Goal: Task Accomplishment & Management: Complete application form

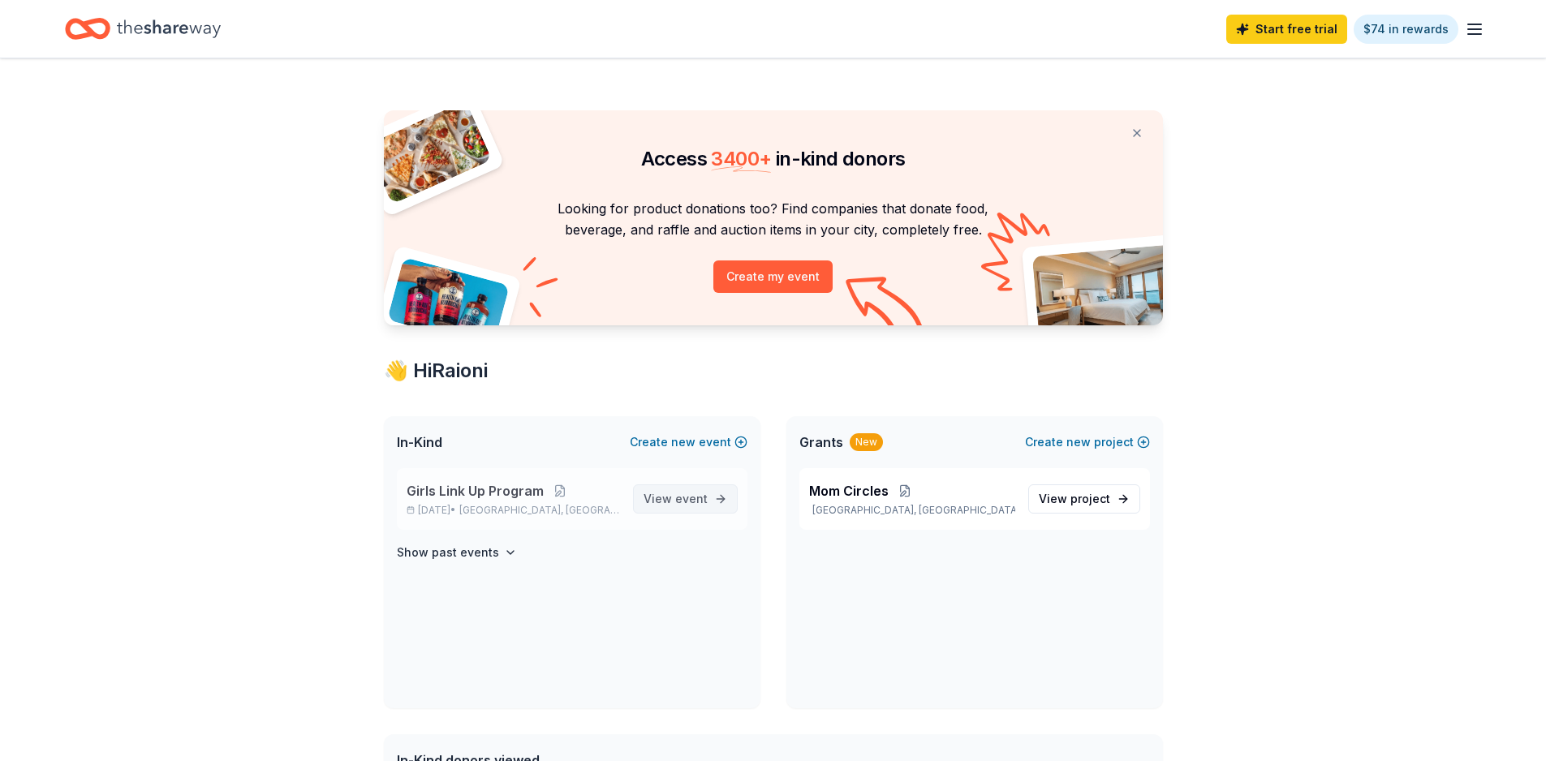
click at [668, 503] on span "View event" at bounding box center [676, 498] width 64 height 19
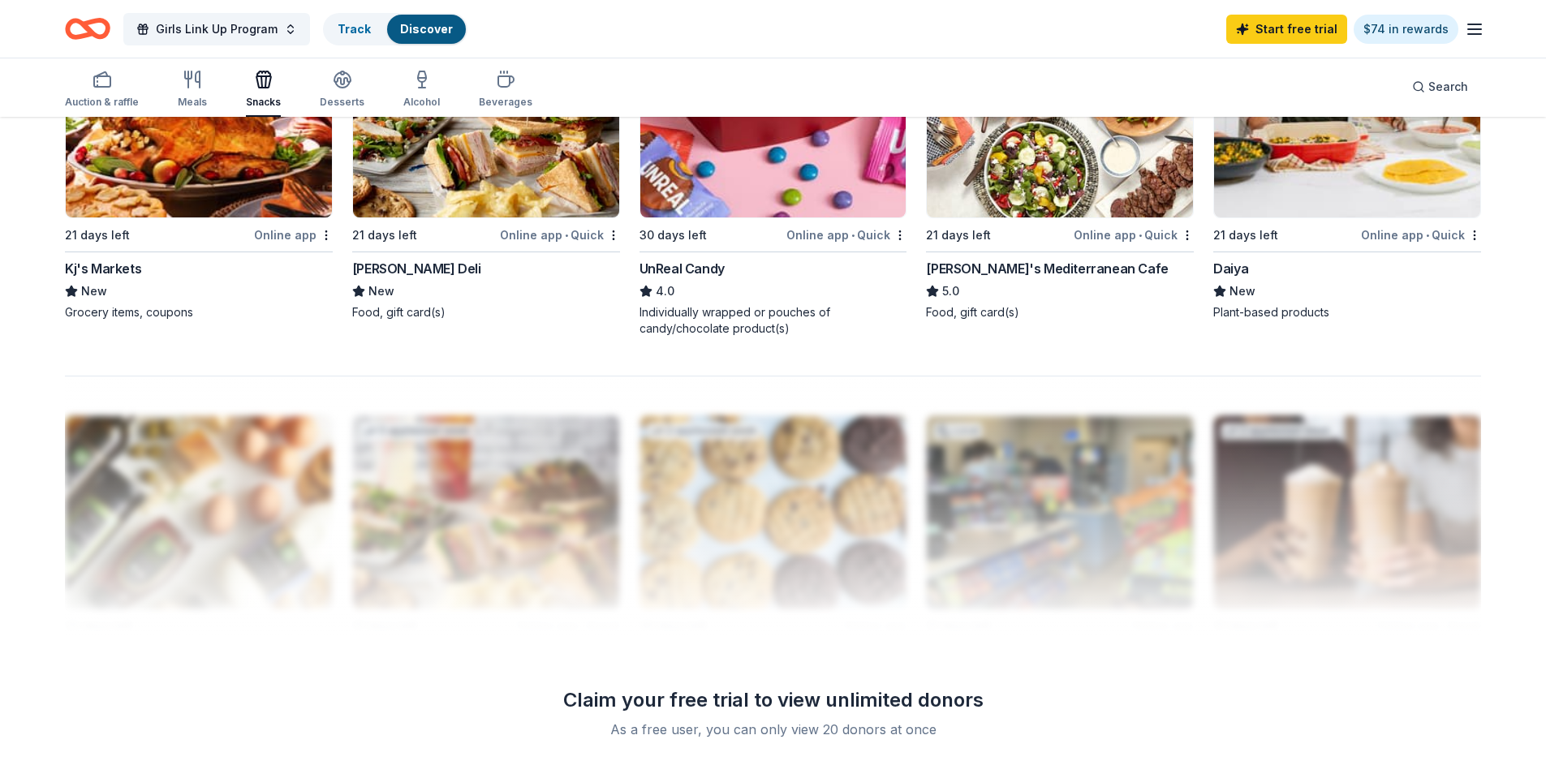
scroll to position [366, 0]
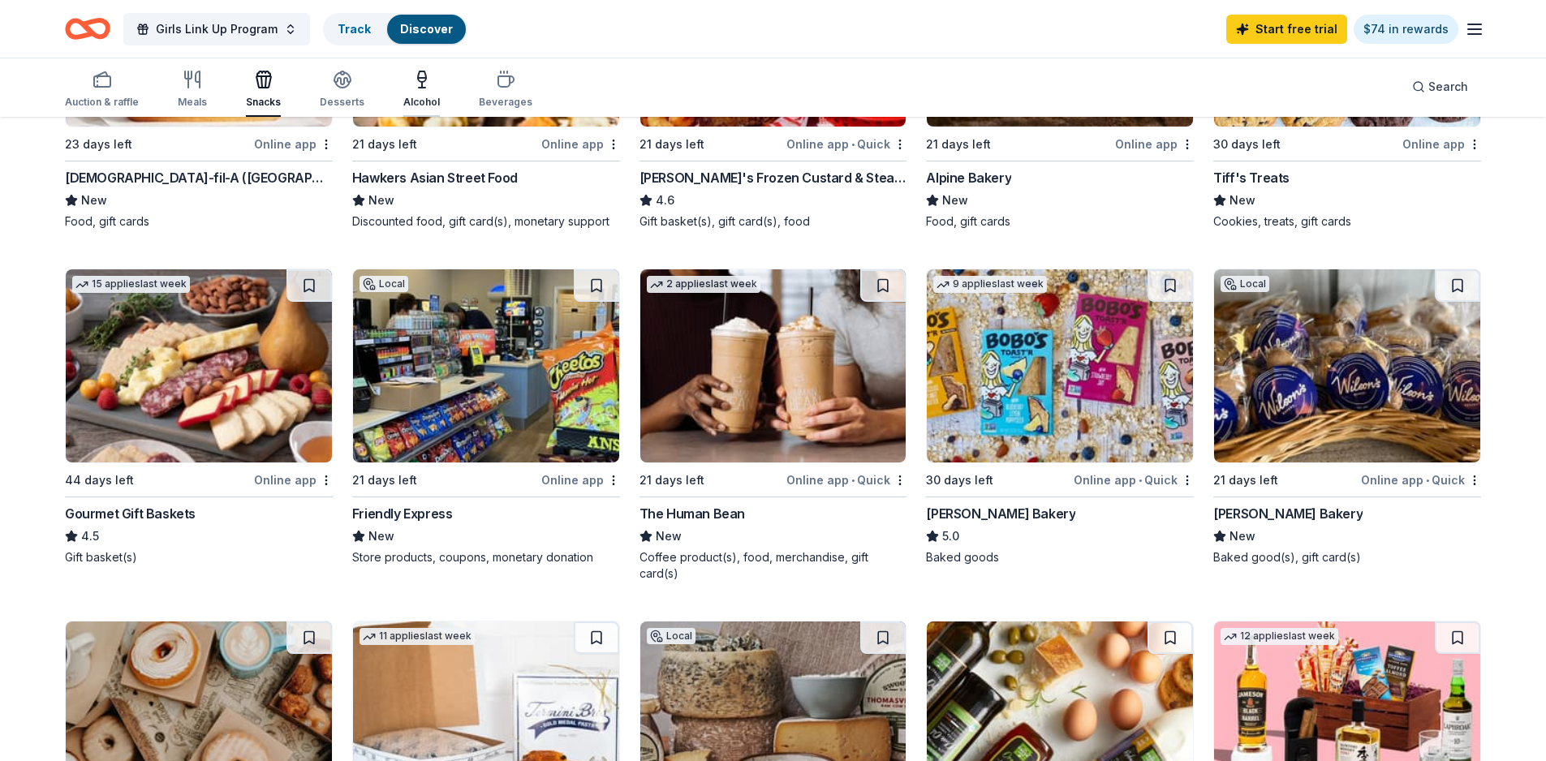
click at [412, 88] on icon "button" at bounding box center [421, 79] width 19 height 19
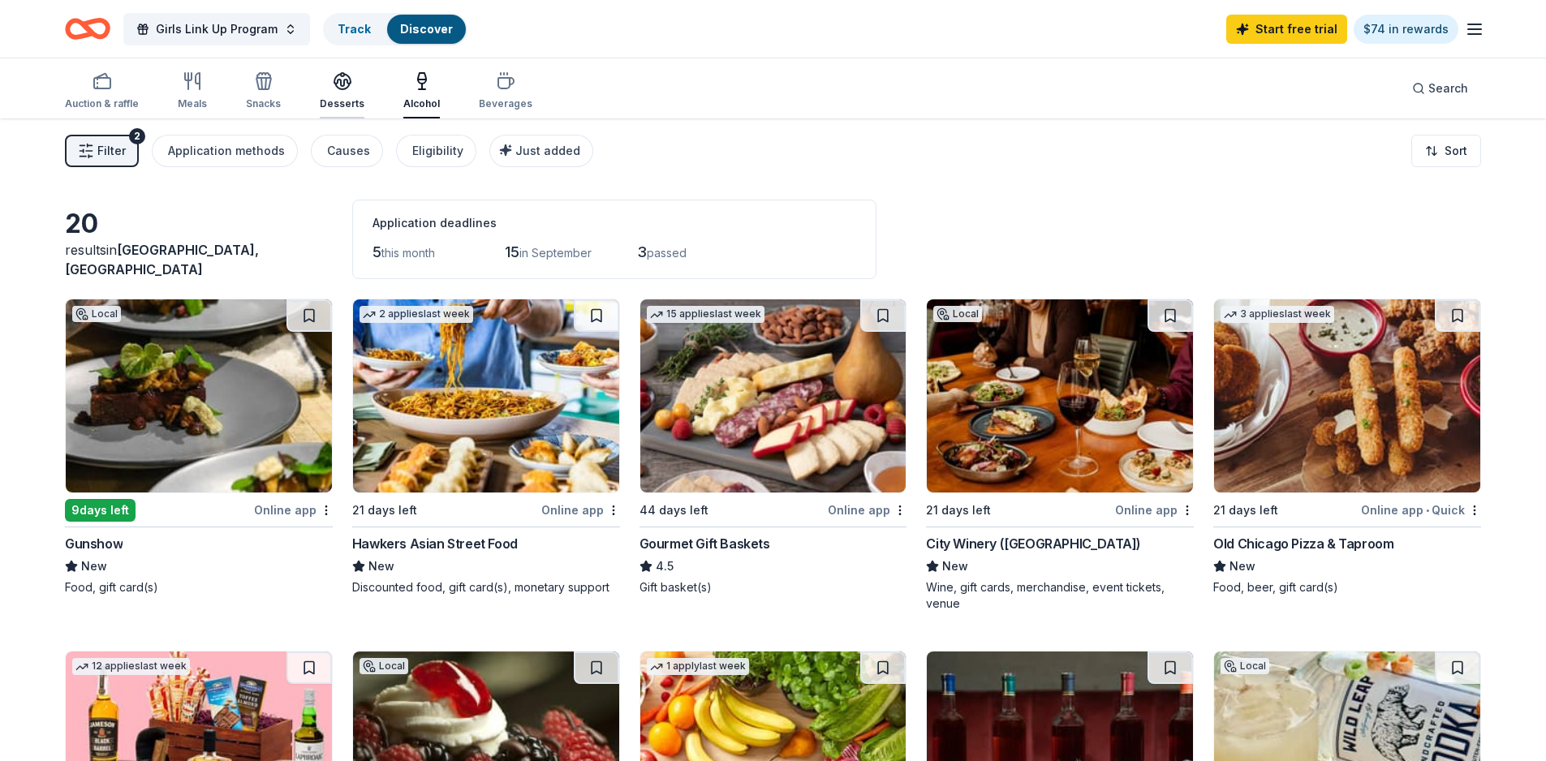
click at [334, 100] on div "Desserts" at bounding box center [342, 103] width 45 height 13
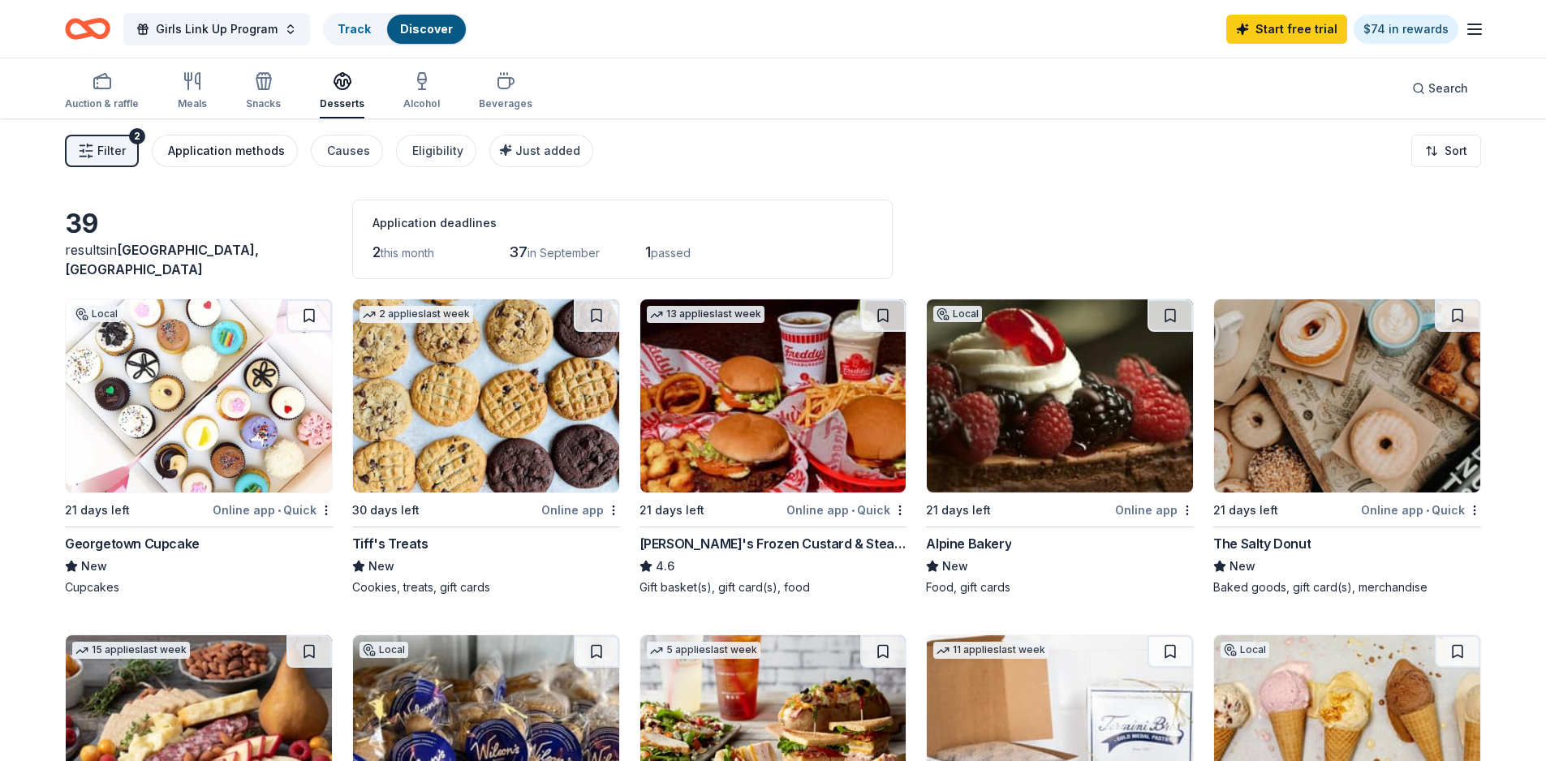
click at [222, 148] on div "Application methods" at bounding box center [226, 150] width 117 height 19
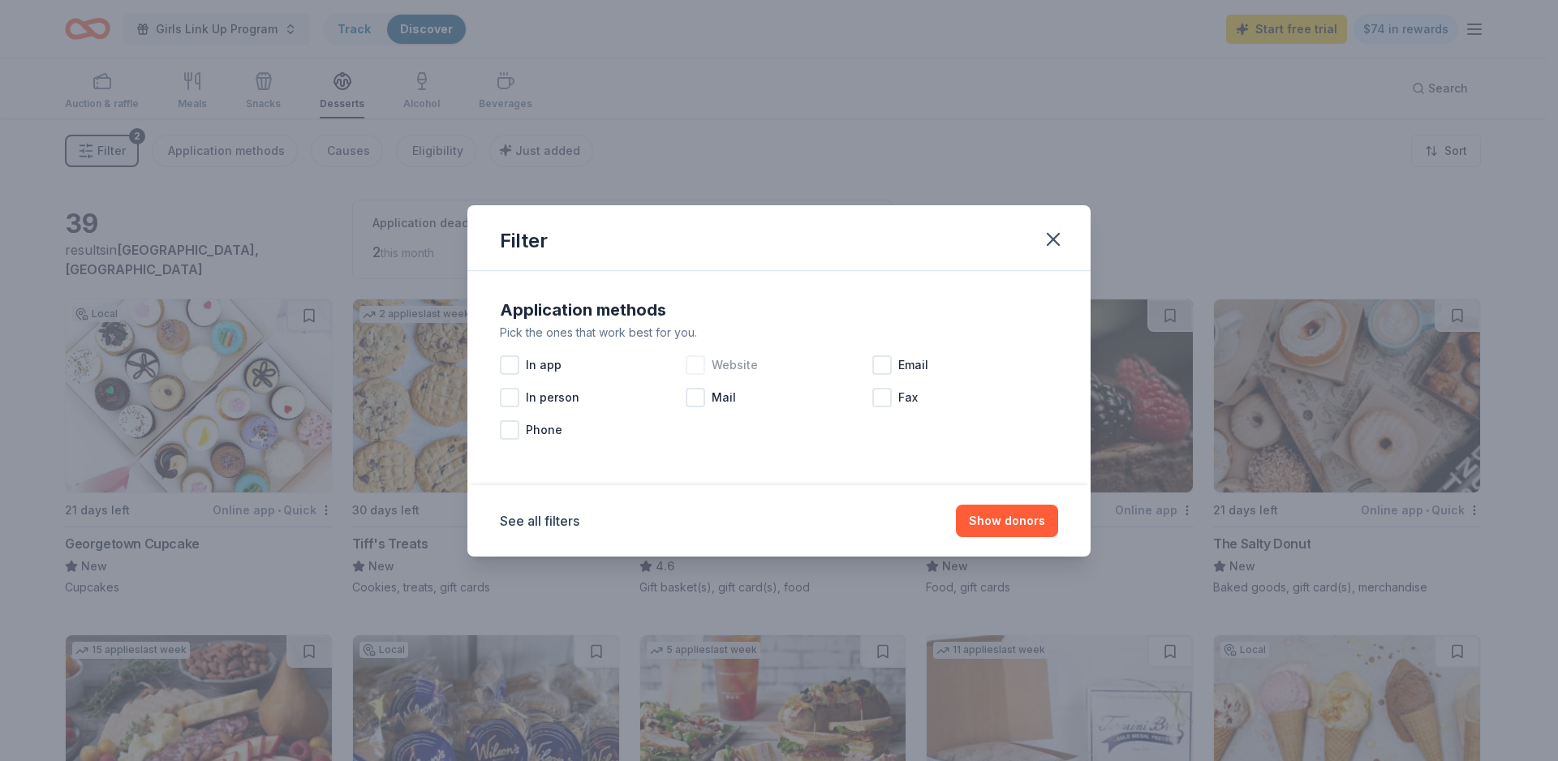
click at [702, 367] on div at bounding box center [695, 364] width 19 height 19
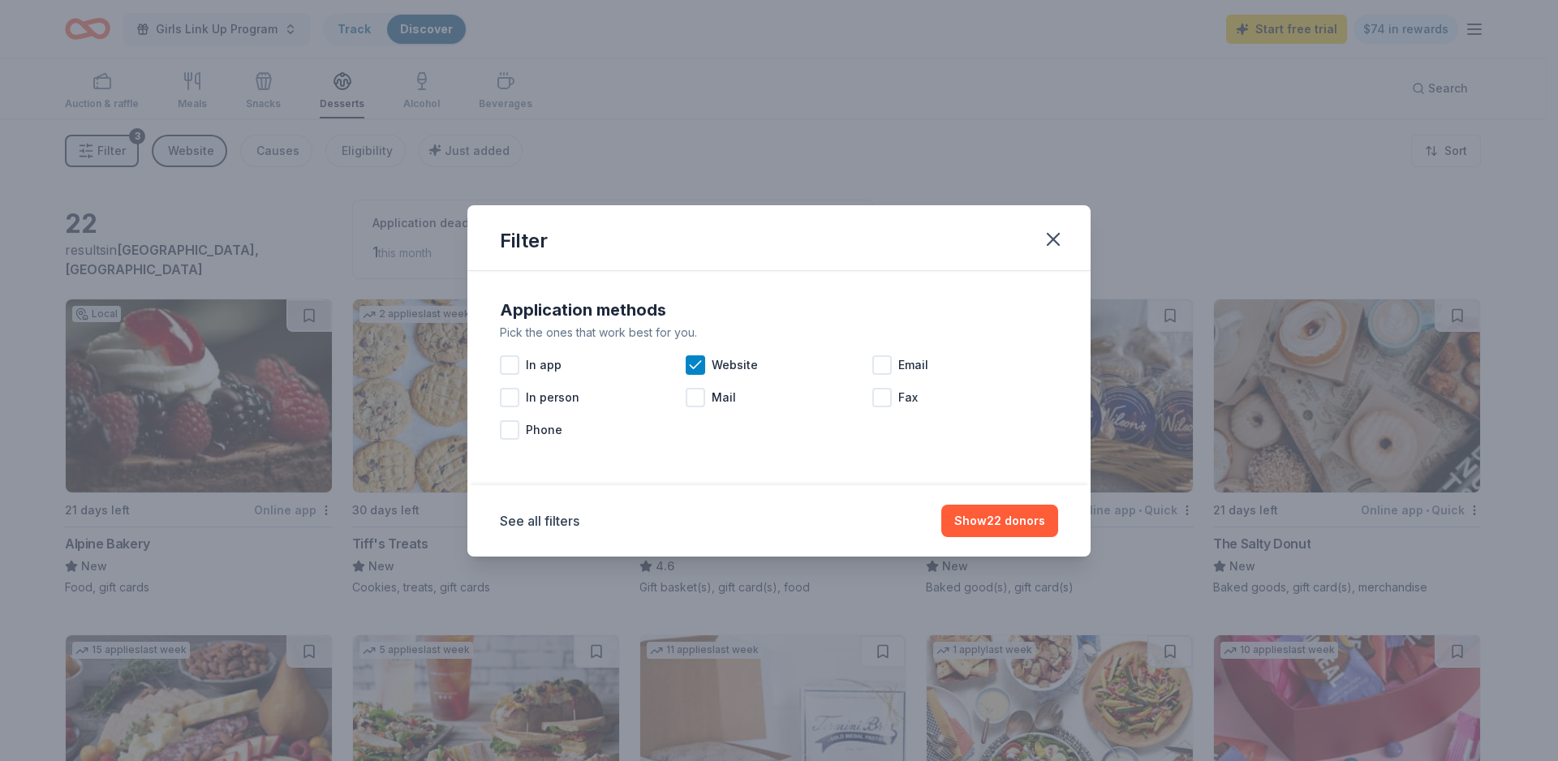
click at [498, 366] on div "Application methods Pick the ones that work best for you. In app Website Email …" at bounding box center [778, 372] width 571 height 162
click at [510, 367] on div at bounding box center [509, 364] width 19 height 19
click at [981, 521] on button "Show 22 donors" at bounding box center [999, 521] width 117 height 32
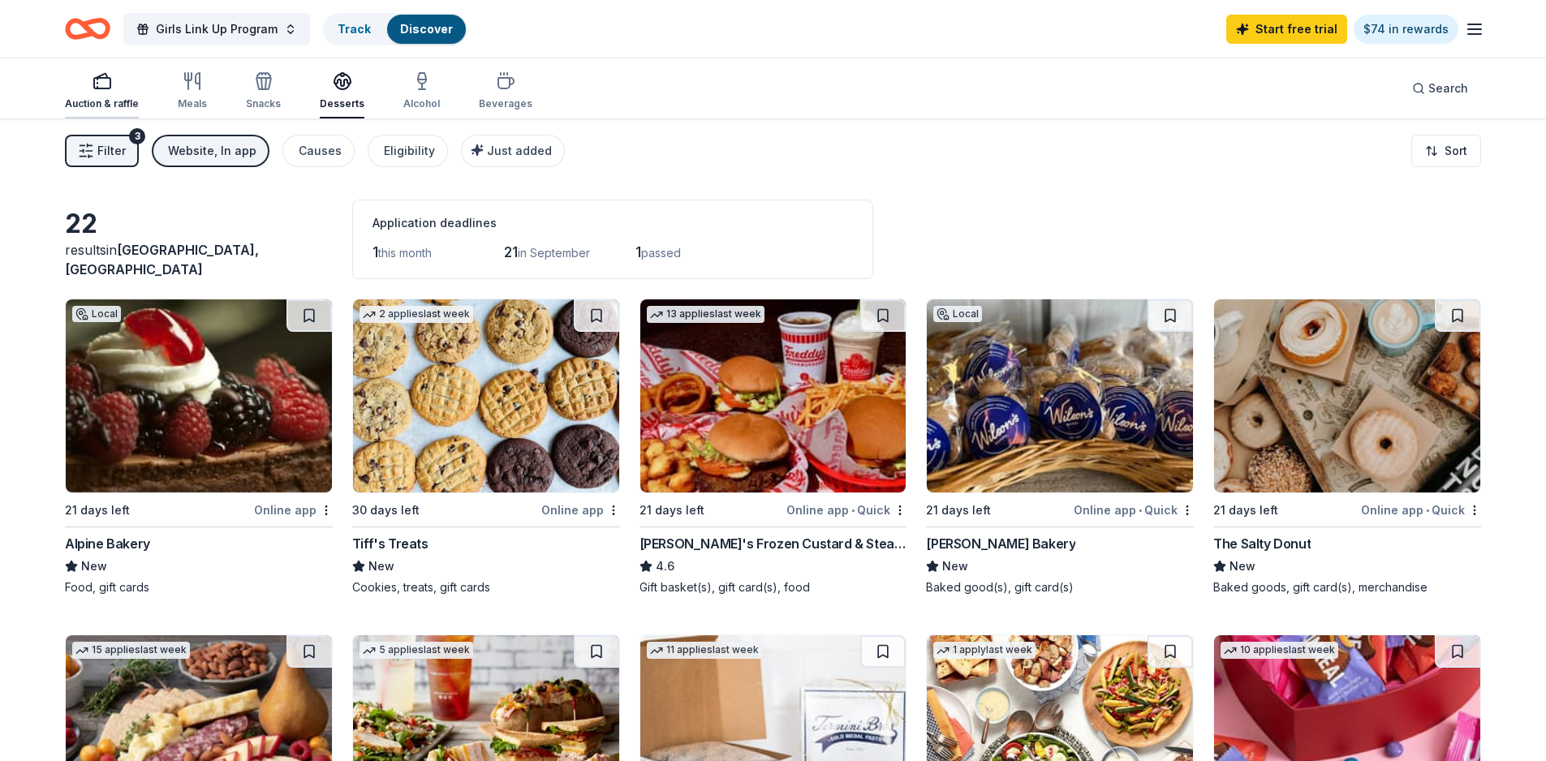
click at [82, 102] on div "Auction & raffle" at bounding box center [102, 103] width 74 height 13
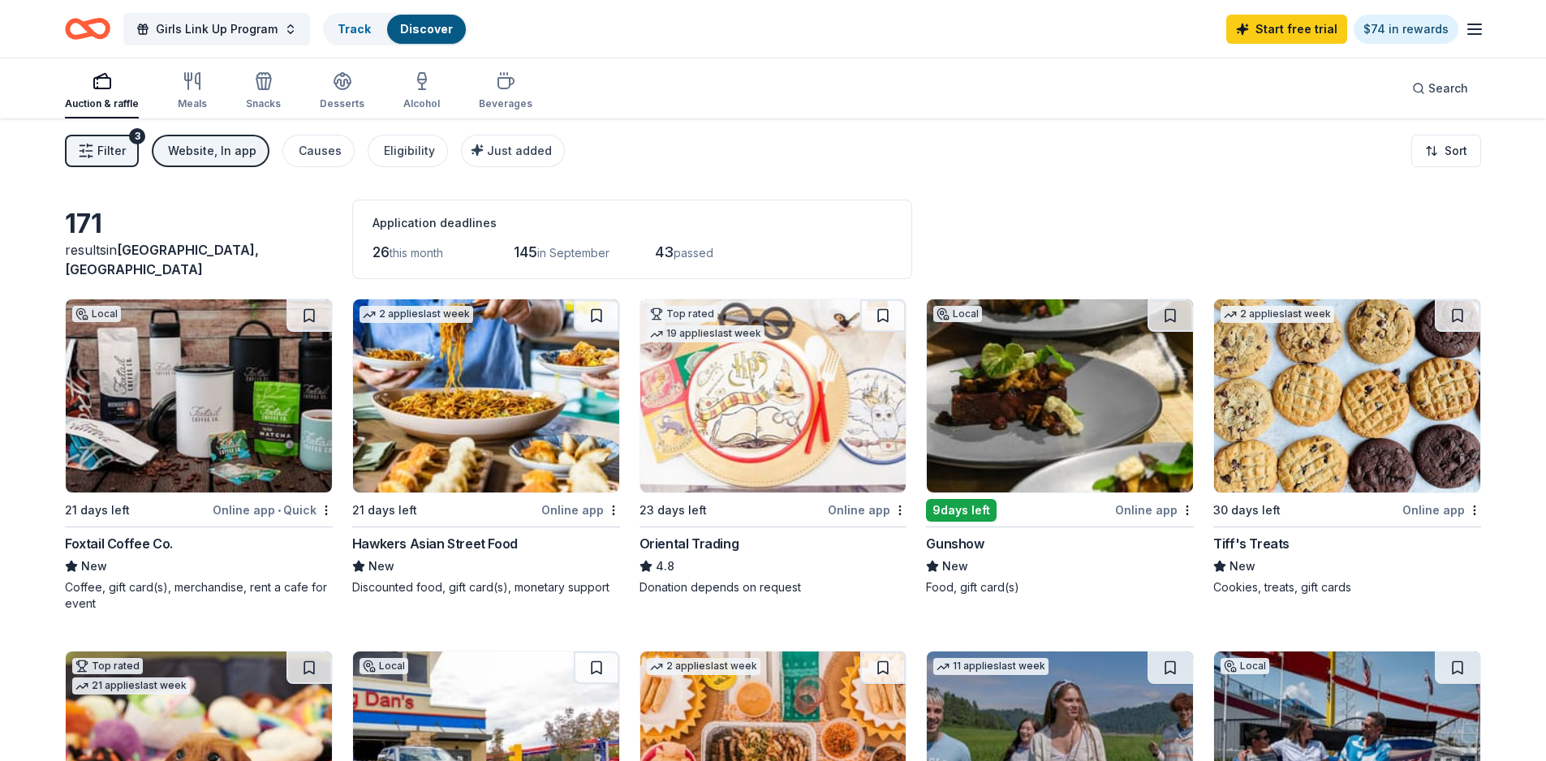
click at [104, 149] on span "Filter" at bounding box center [111, 150] width 28 height 19
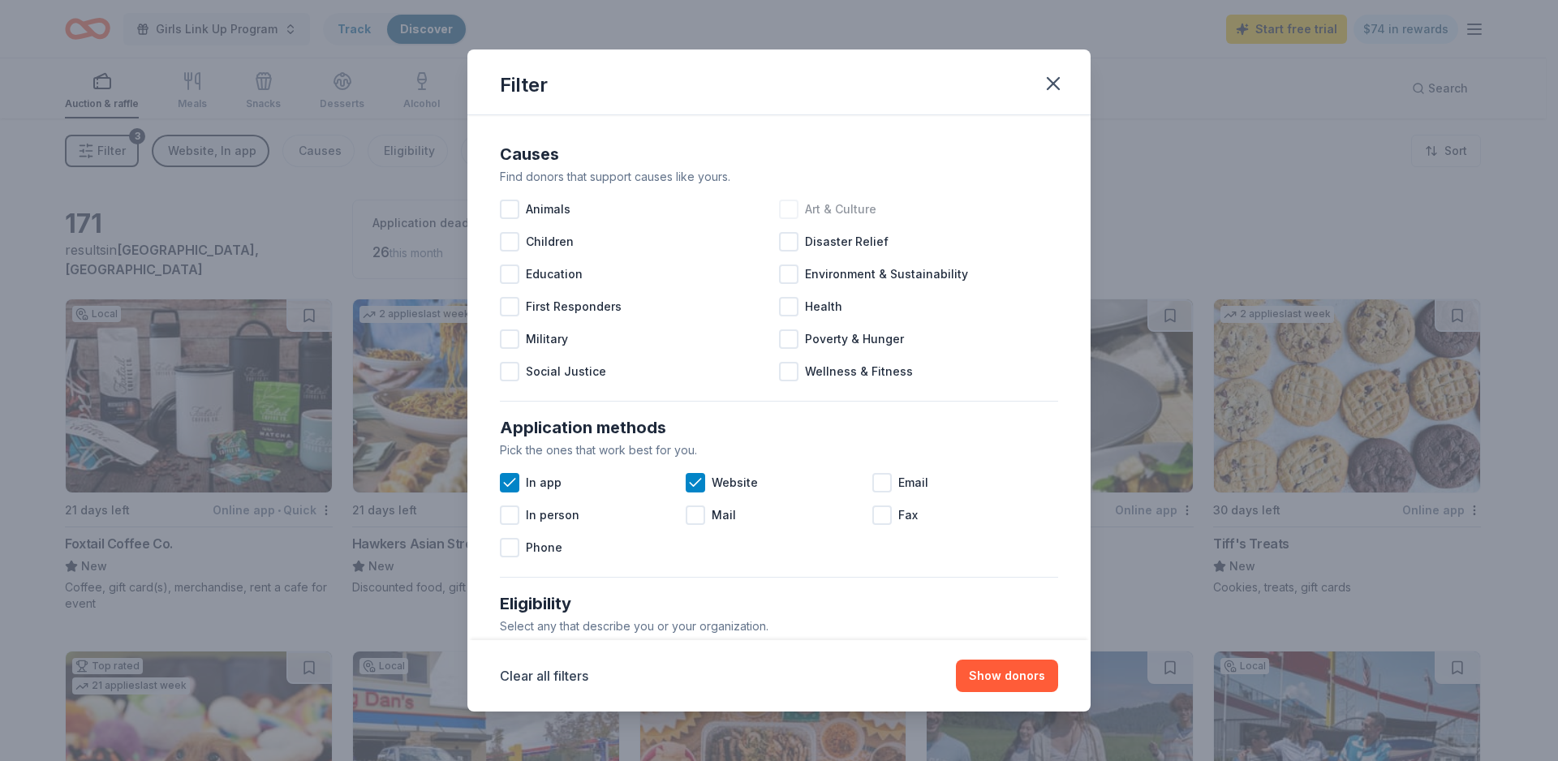
click at [780, 217] on div at bounding box center [788, 209] width 19 height 19
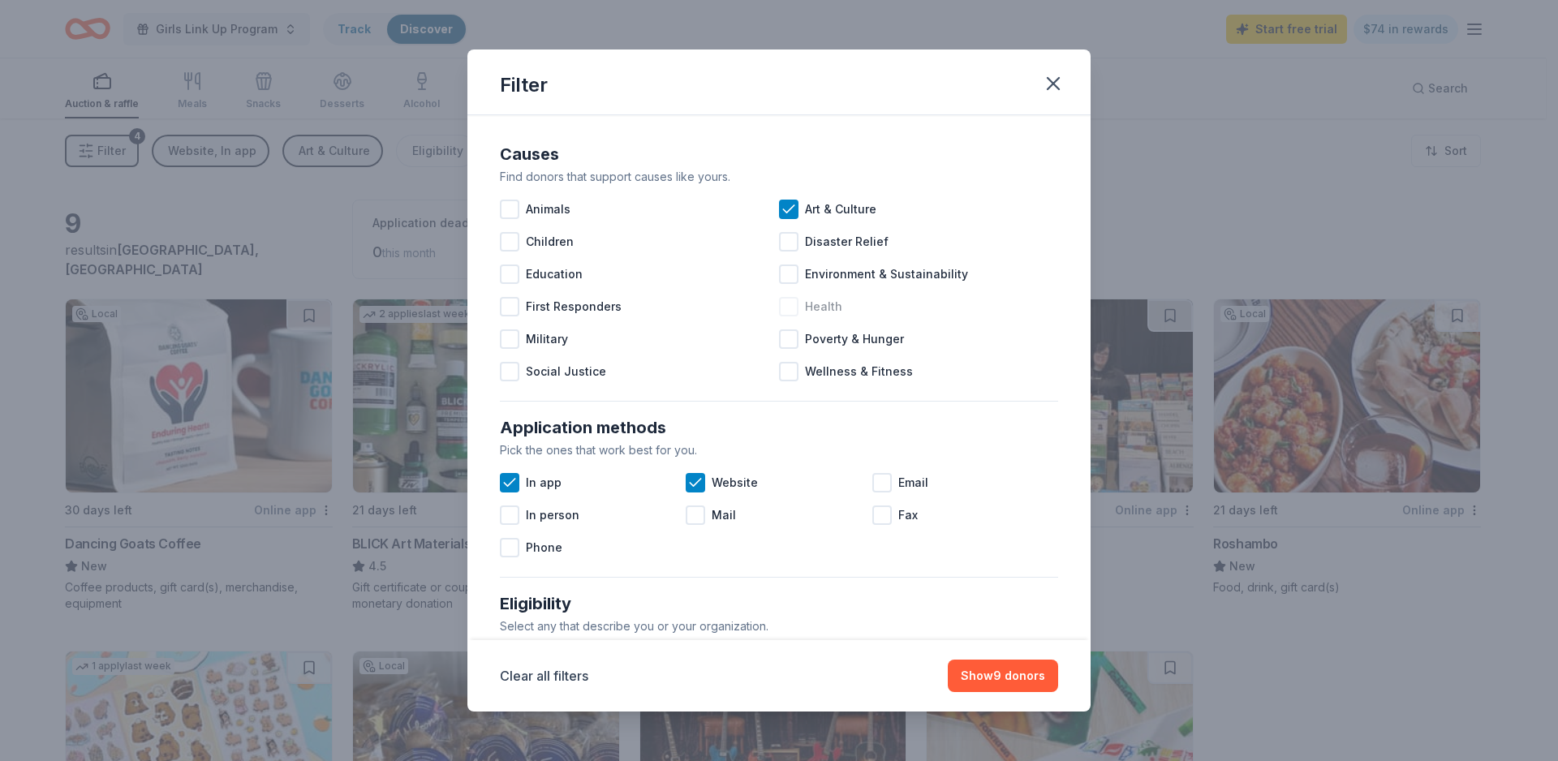
click at [782, 300] on div at bounding box center [788, 306] width 19 height 19
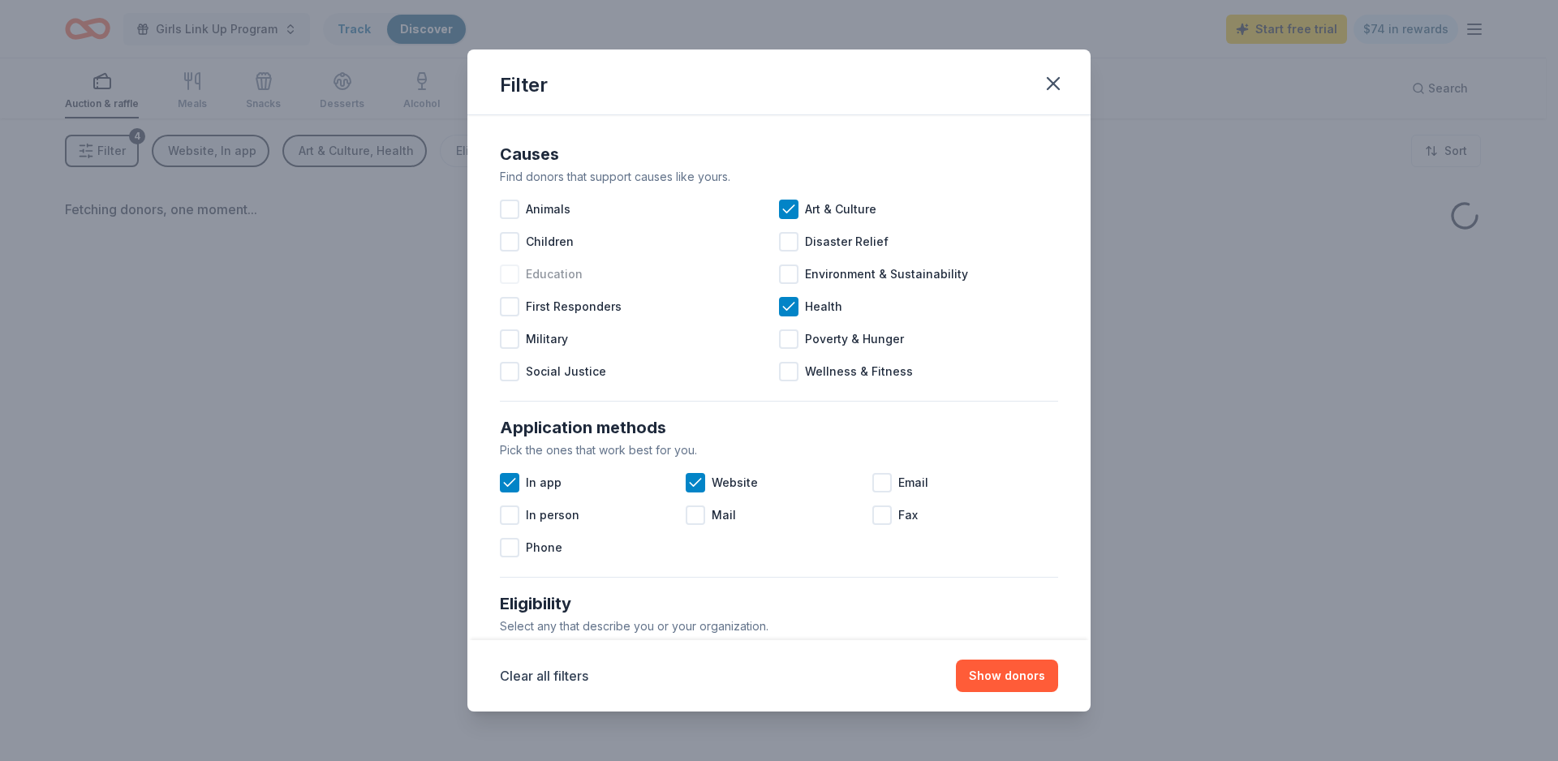
click at [515, 270] on div at bounding box center [509, 274] width 19 height 19
click at [517, 239] on div at bounding box center [509, 241] width 19 height 19
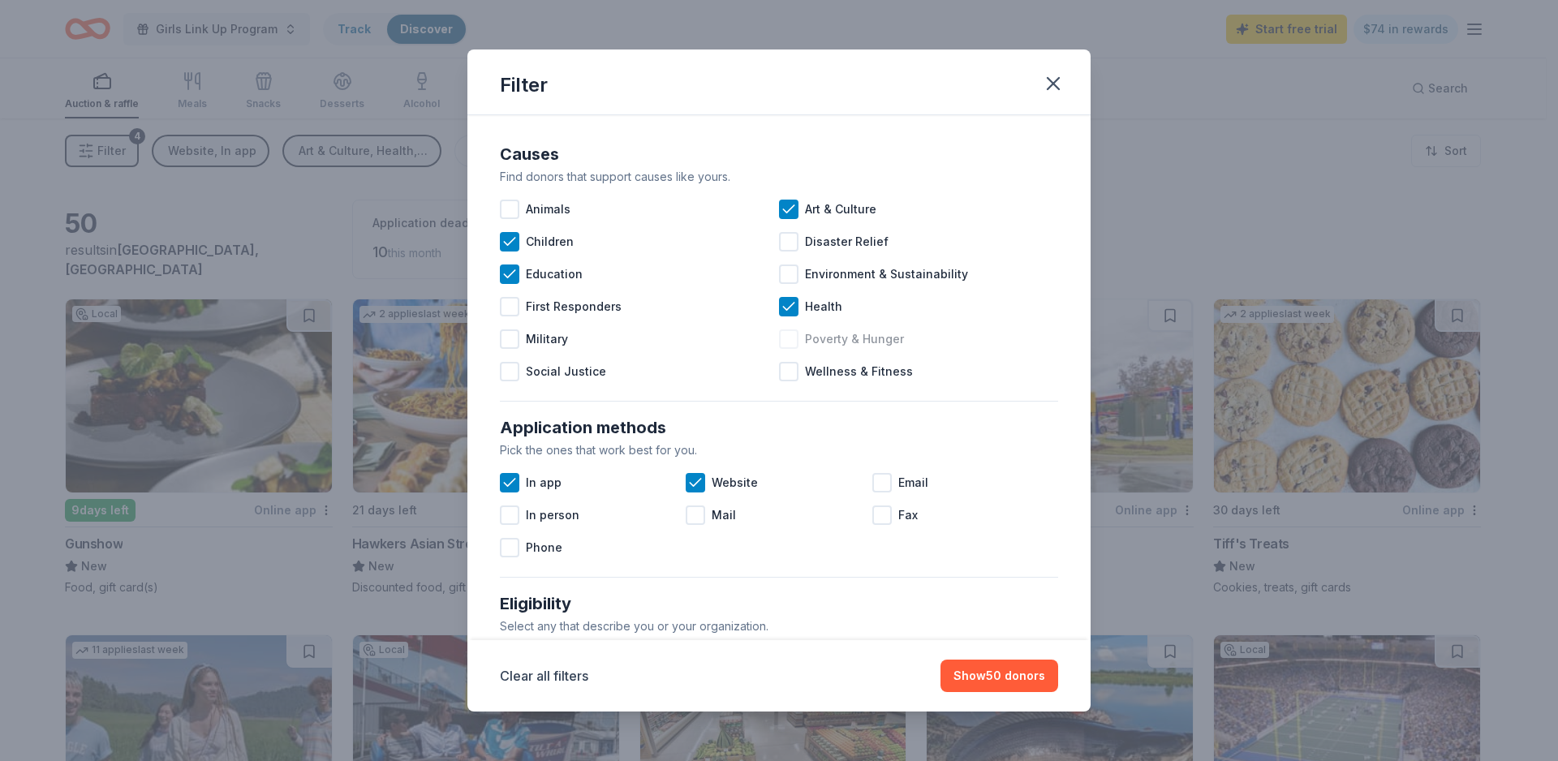
click at [787, 340] on div at bounding box center [788, 338] width 19 height 19
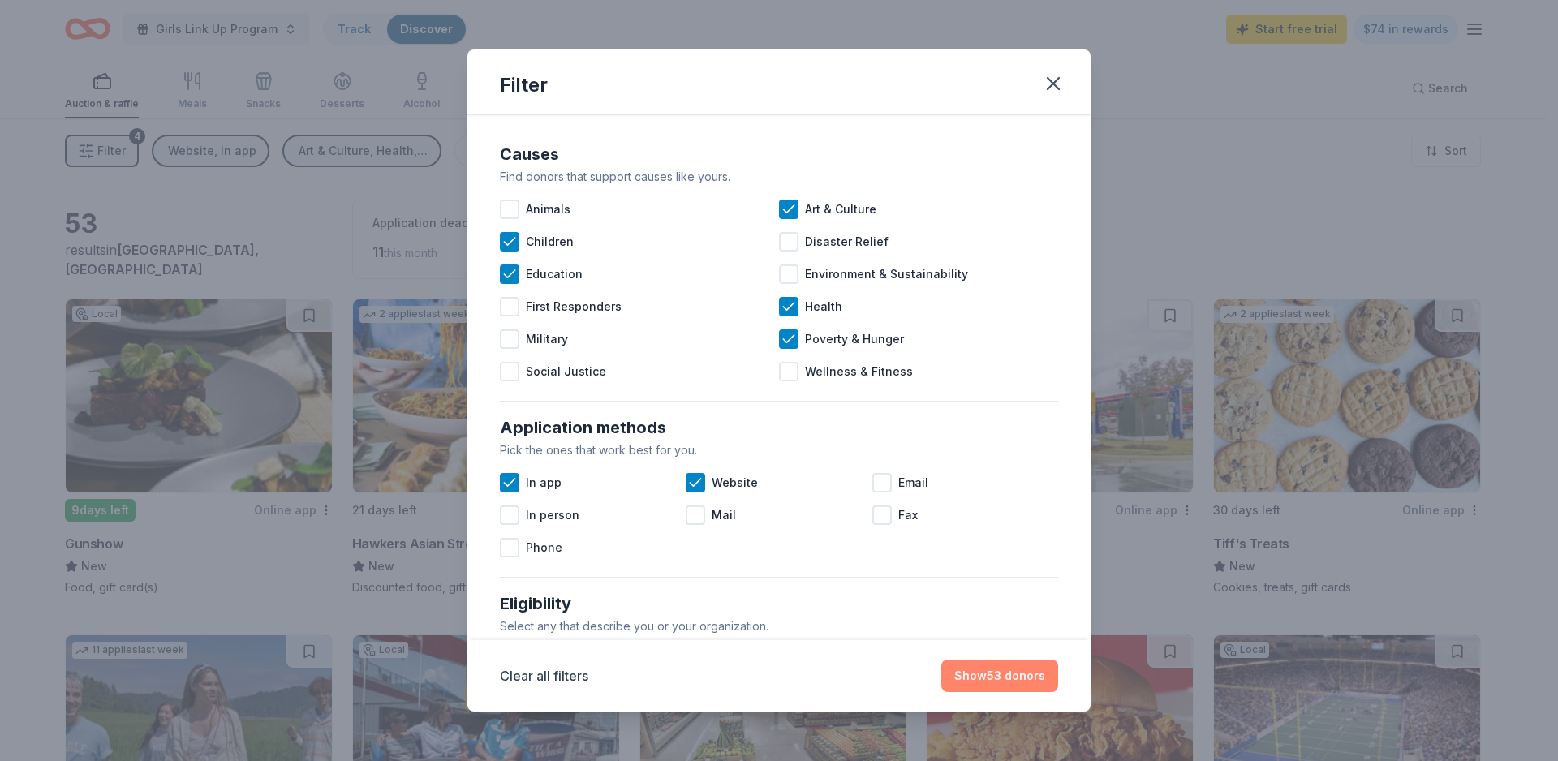
click at [1006, 671] on button "Show 53 donors" at bounding box center [999, 676] width 117 height 32
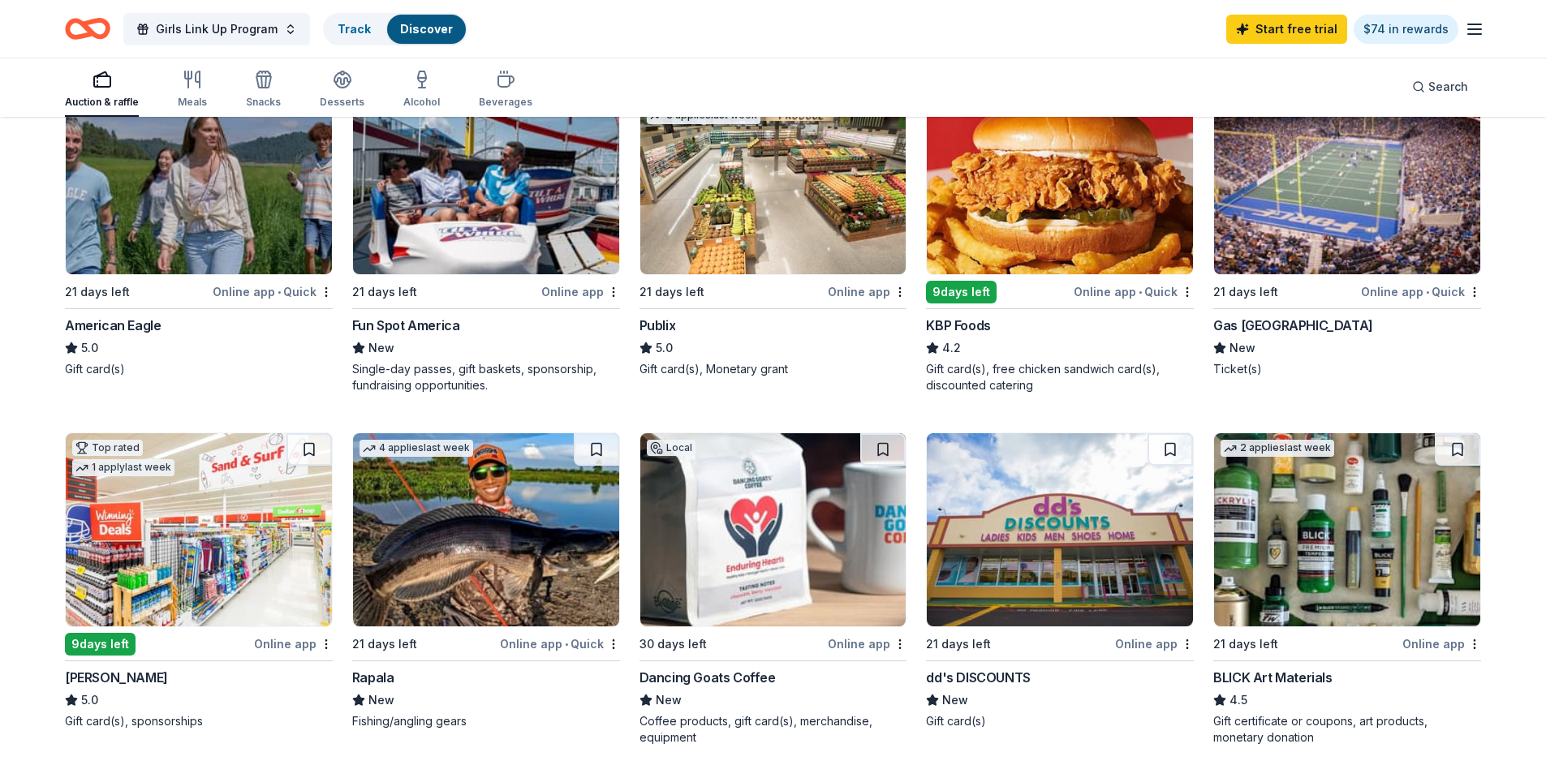
scroll to position [572, 0]
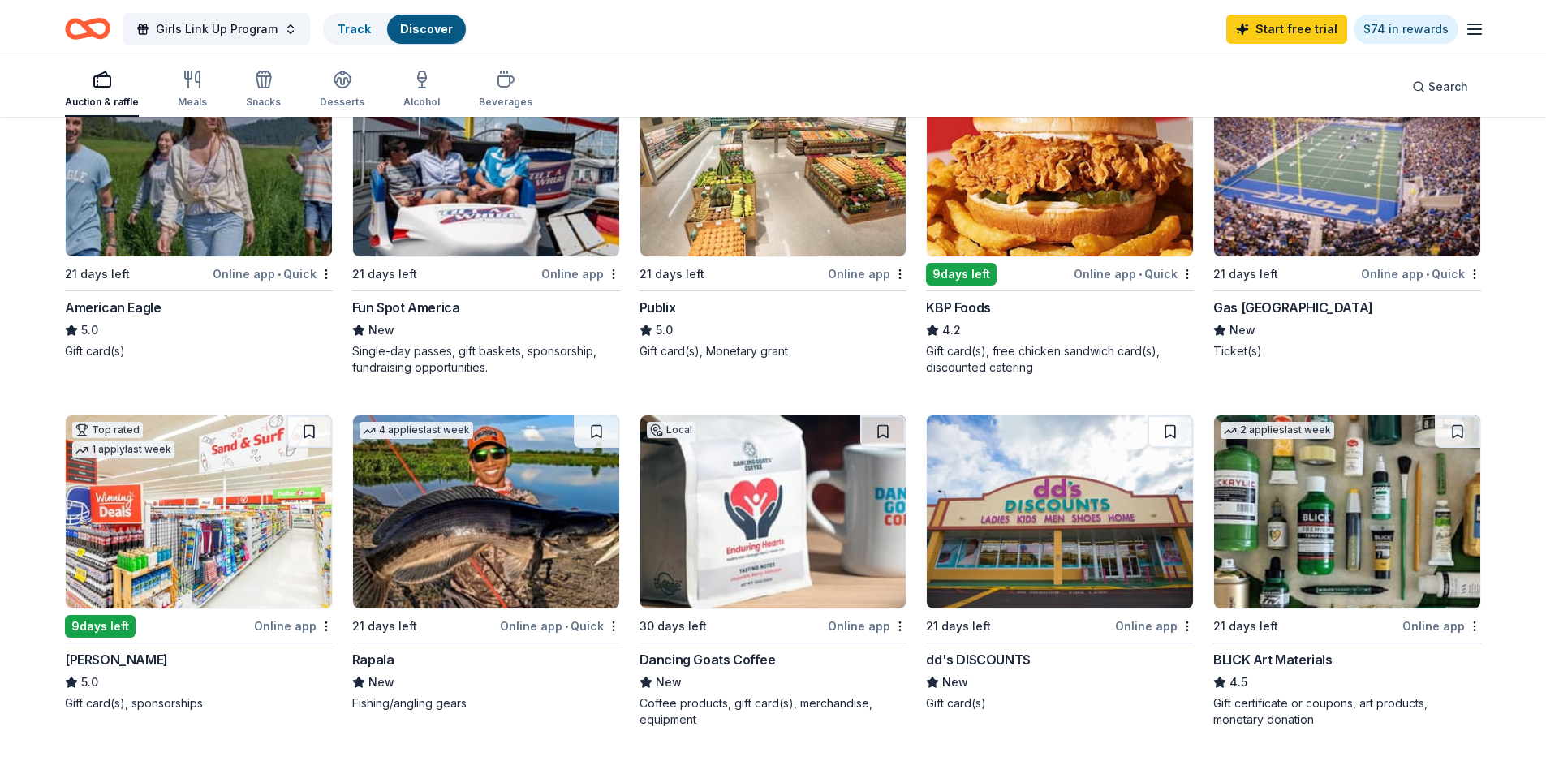
click at [1066, 593] on img at bounding box center [1060, 512] width 266 height 193
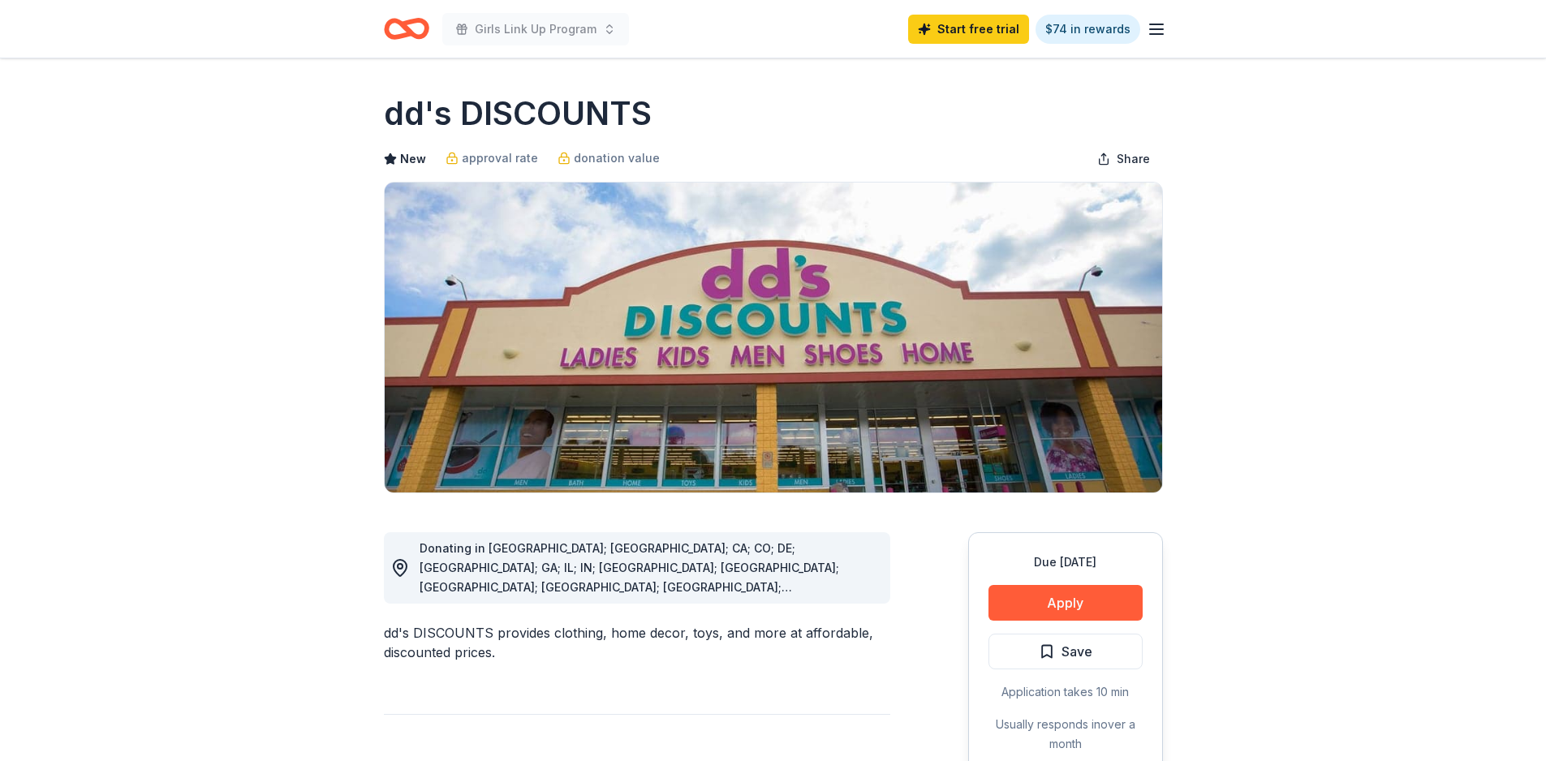
click at [1058, 588] on button "Apply" at bounding box center [1065, 603] width 154 height 36
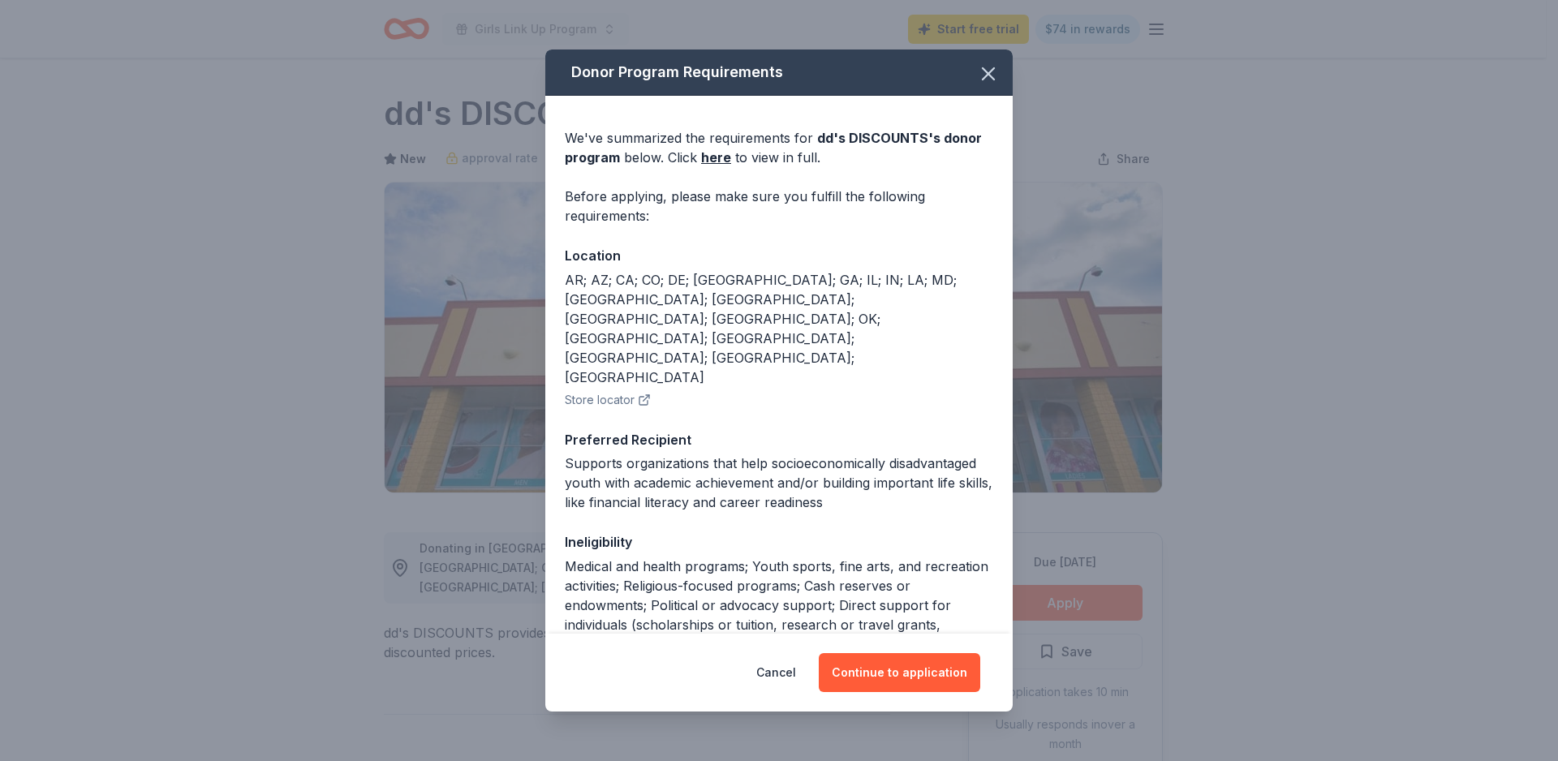
click at [868, 675] on button "Continue to application" at bounding box center [899, 672] width 161 height 39
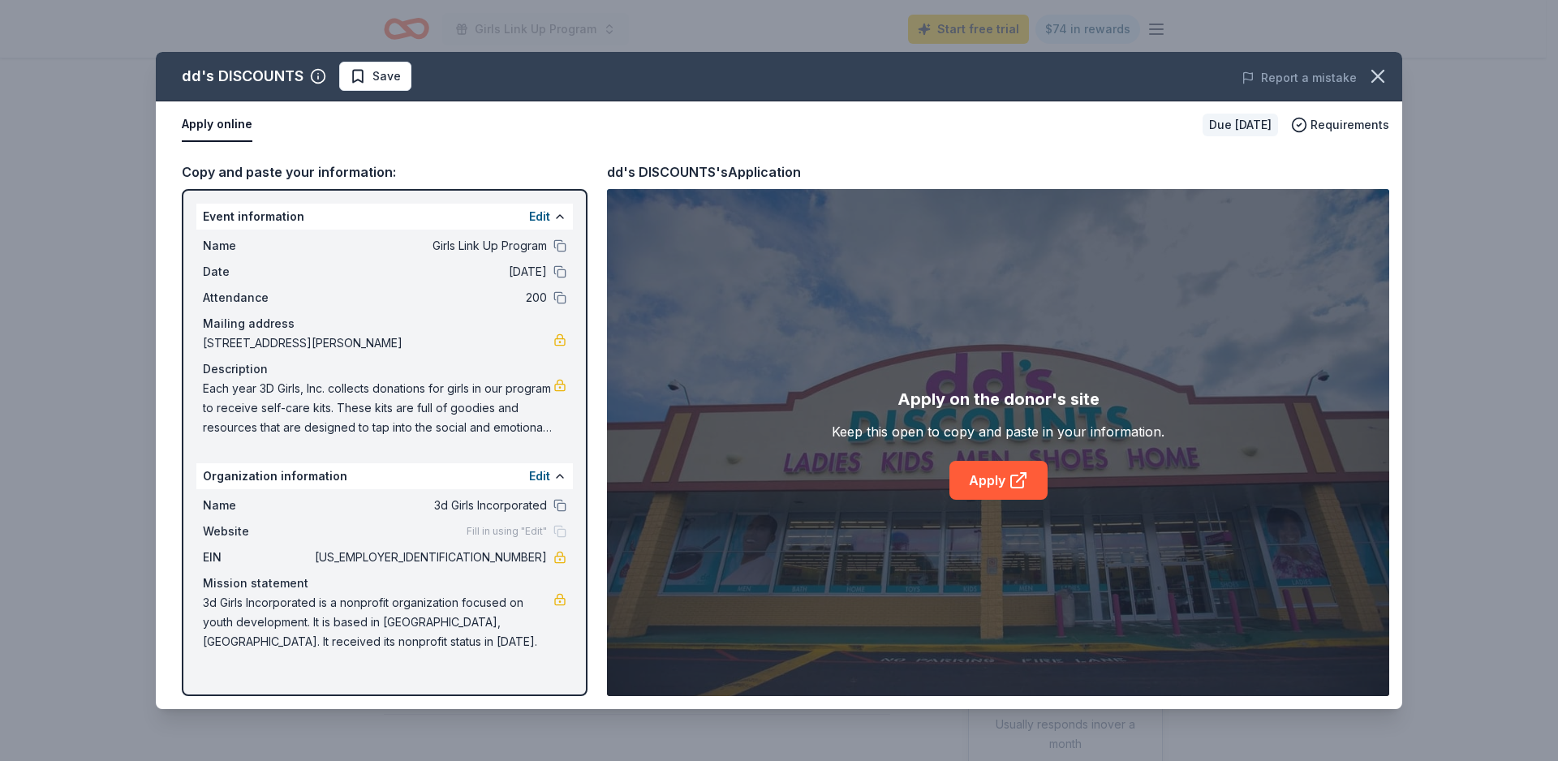
click at [967, 479] on link "Apply" at bounding box center [998, 480] width 98 height 39
